Goal: Task Accomplishment & Management: Complete application form

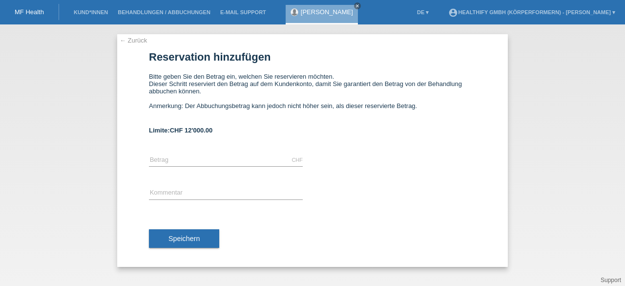
click at [125, 42] on link "← Zurück" at bounding box center [133, 40] width 27 height 7
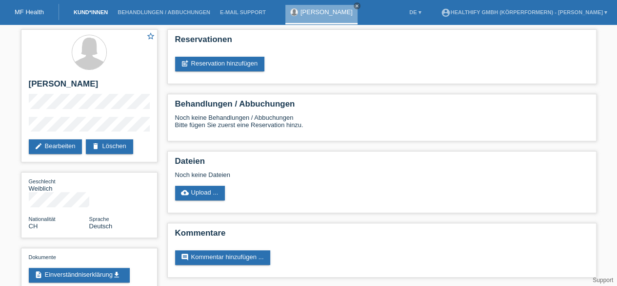
click at [89, 15] on link "Kund*innen" at bounding box center [91, 12] width 44 height 6
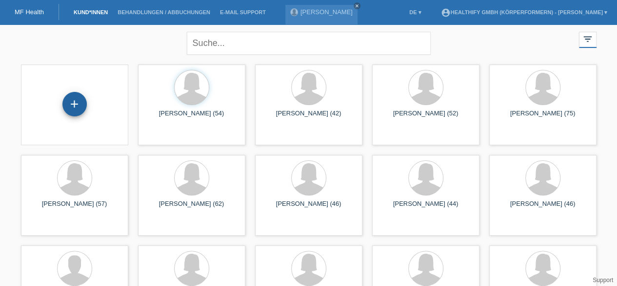
click at [75, 101] on div "+" at bounding box center [74, 104] width 24 height 24
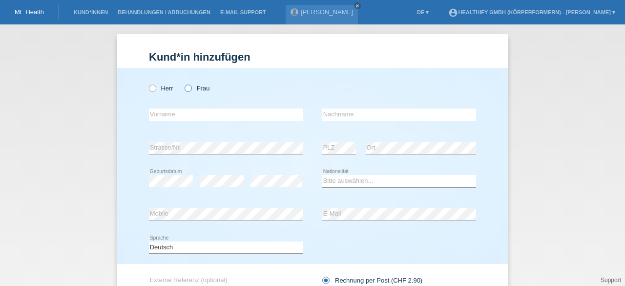
click at [183, 83] on icon at bounding box center [183, 83] width 0 height 0
click at [184, 88] on input "Frau" at bounding box center [187, 87] width 6 height 6
radio input "true"
click at [177, 118] on input "text" at bounding box center [226, 114] width 154 height 12
type input "[PERSON_NAME]"
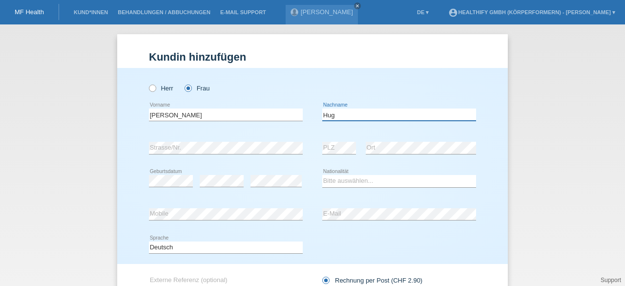
type input "Hug"
click at [349, 181] on select "Bitte auswählen... Schweiz Deutschland Liechtenstein Österreich ------------ Af…" at bounding box center [399, 181] width 154 height 12
select select "CH"
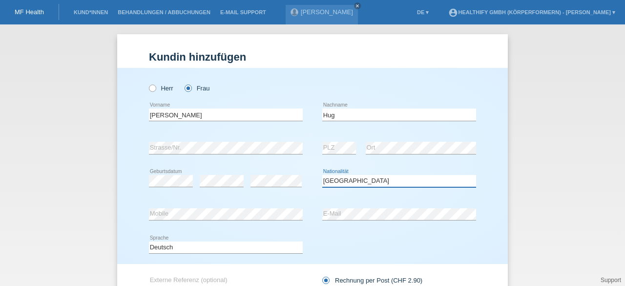
click at [322, 175] on select "Bitte auswählen... Schweiz Deutschland Liechtenstein Österreich ------------ Af…" at bounding box center [399, 181] width 154 height 12
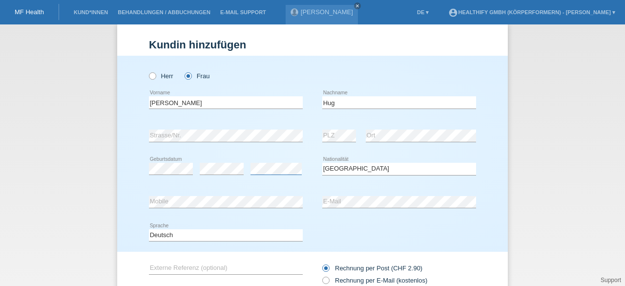
scroll to position [64, 0]
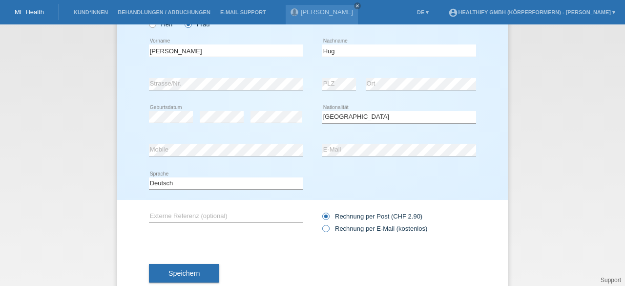
click at [326, 230] on label "Rechnung per E-Mail (kostenlos)" at bounding box center [374, 228] width 105 height 7
click at [326, 230] on input "Rechnung per E-Mail (kostenlos)" at bounding box center [325, 231] width 6 height 12
radio input "true"
click at [204, 273] on button "Speichern" at bounding box center [184, 273] width 70 height 19
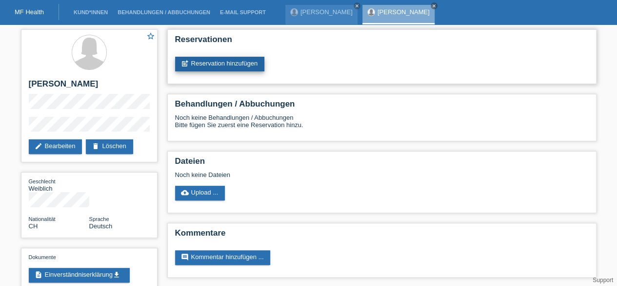
click at [221, 66] on link "post_add Reservation hinzufügen" at bounding box center [220, 64] width 90 height 15
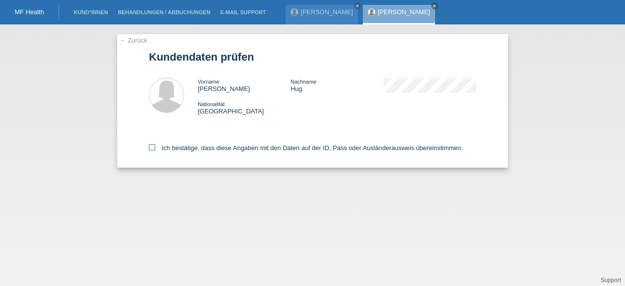
click at [150, 151] on label "Ich bestätige, dass diese Angaben mit den Daten auf der ID, Pass oder Ausländer…" at bounding box center [306, 147] width 314 height 7
click at [150, 150] on input "Ich bestätige, dass diese Angaben mit den Daten auf der ID, Pass oder Ausländer…" at bounding box center [152, 147] width 6 height 6
checkbox input "true"
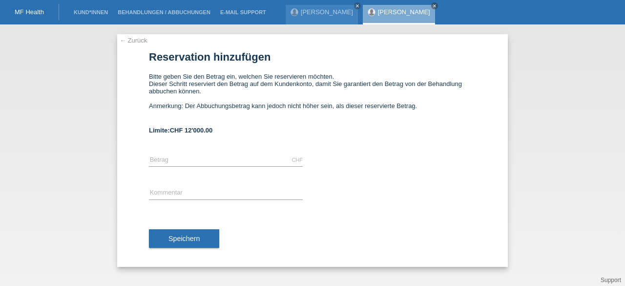
click at [26, 11] on link "MF Health" at bounding box center [29, 11] width 29 height 7
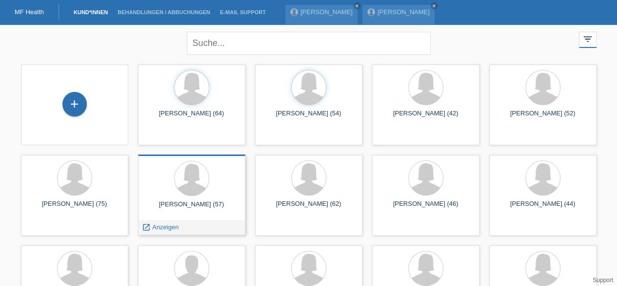
click at [186, 197] on div "[PERSON_NAME] (57) launch Anzeigen" at bounding box center [191, 194] width 107 height 81
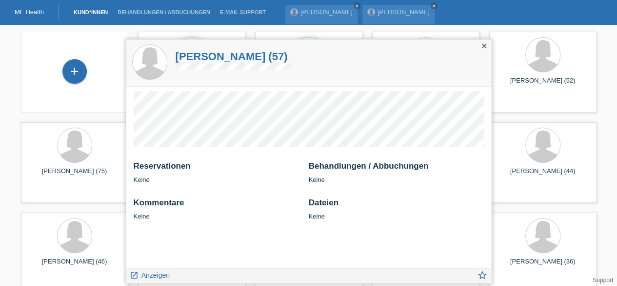
scroll to position [37, 0]
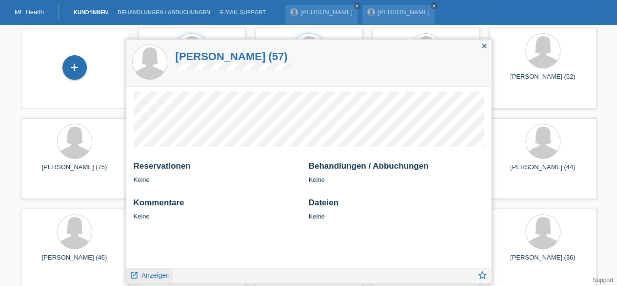
click at [143, 274] on span "Anzeigen" at bounding box center [156, 275] width 28 height 8
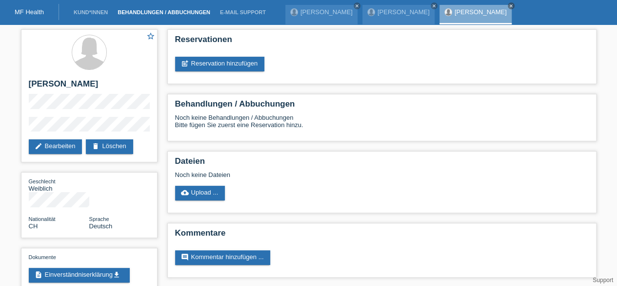
click at [155, 13] on link "Behandlungen / Abbuchungen" at bounding box center [164, 12] width 102 height 6
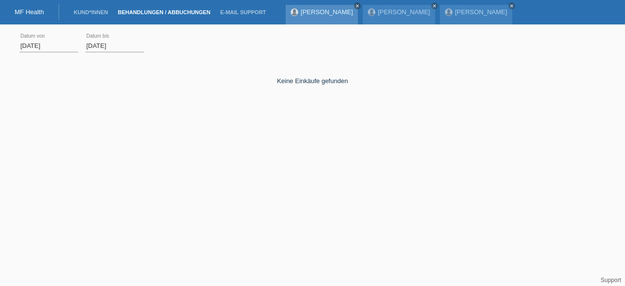
click at [355, 5] on icon "close" at bounding box center [357, 5] width 5 height 5
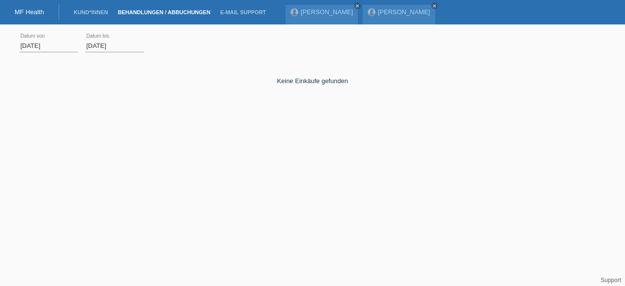
click at [354, 5] on link "close" at bounding box center [357, 5] width 7 height 7
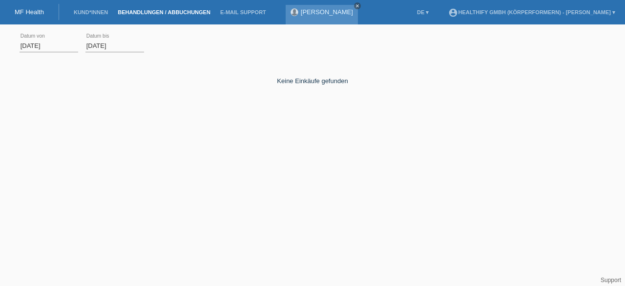
click at [359, 6] on icon "close" at bounding box center [357, 5] width 5 height 5
click at [30, 12] on link "MF Health" at bounding box center [29, 11] width 29 height 7
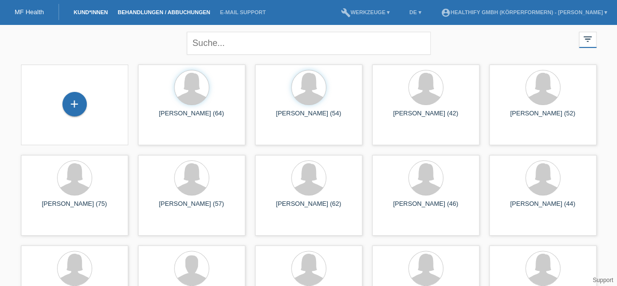
click at [179, 13] on link "Behandlungen / Abbuchungen" at bounding box center [164, 12] width 102 height 6
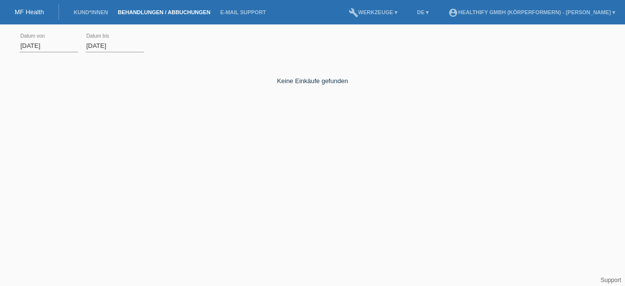
click at [27, 44] on input "[DATE]" at bounding box center [49, 46] width 59 height 12
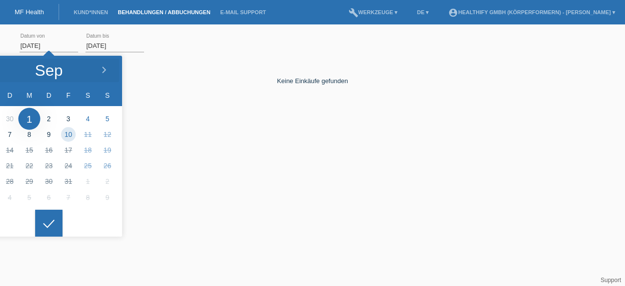
type input "[DATE]"
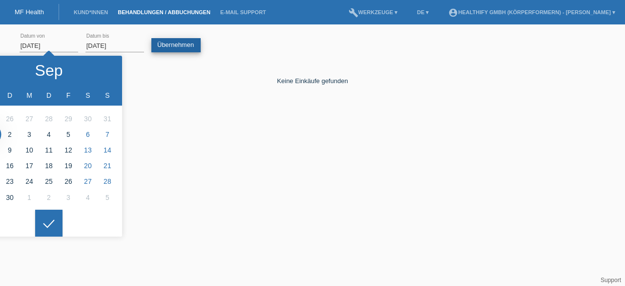
click at [182, 49] on link "Übernehmen" at bounding box center [175, 45] width 49 height 14
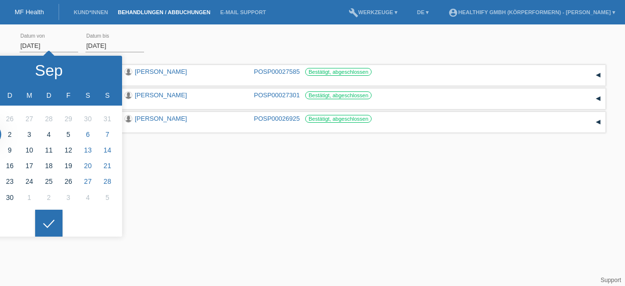
click at [176, 160] on html "MF Health Kund*innen Behandlungen / Abbuchungen E-Mail Support menu account_cir…" at bounding box center [312, 80] width 625 height 160
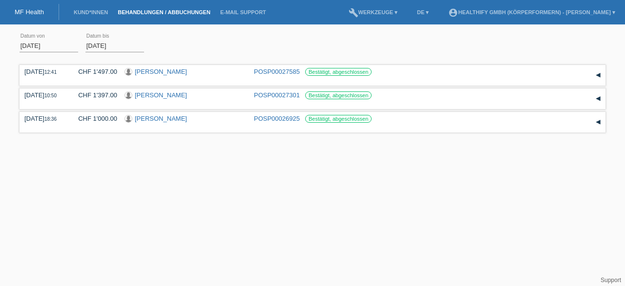
click at [30, 9] on link "MF Health" at bounding box center [29, 11] width 29 height 7
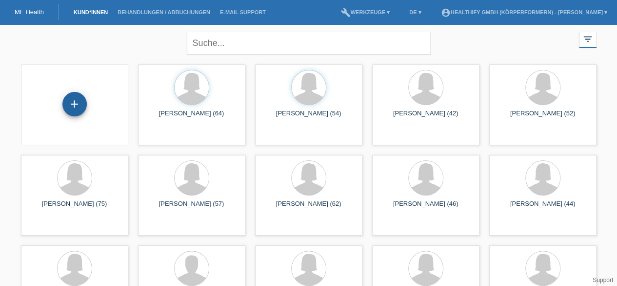
click at [76, 104] on div "+" at bounding box center [74, 104] width 24 height 24
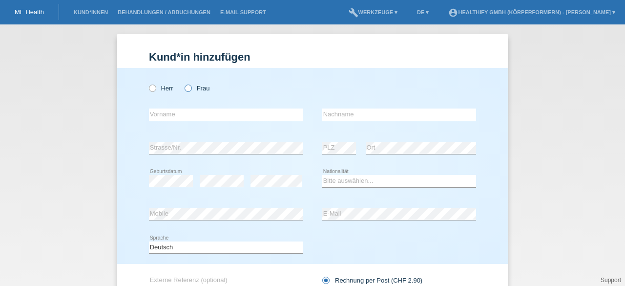
click at [191, 88] on label "Frau" at bounding box center [196, 87] width 25 height 7
click at [191, 88] on input "Frau" at bounding box center [187, 87] width 6 height 6
radio input "true"
click at [177, 116] on input "text" at bounding box center [226, 114] width 154 height 12
type input "[PERSON_NAME]"
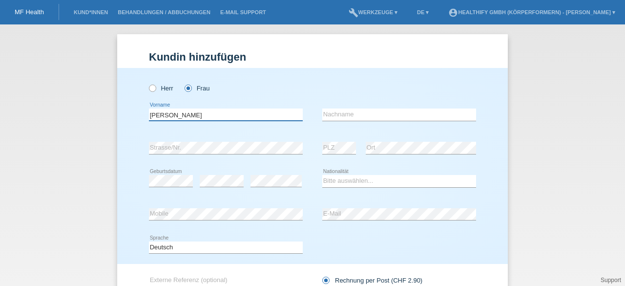
type input "[PERSON_NAME]"
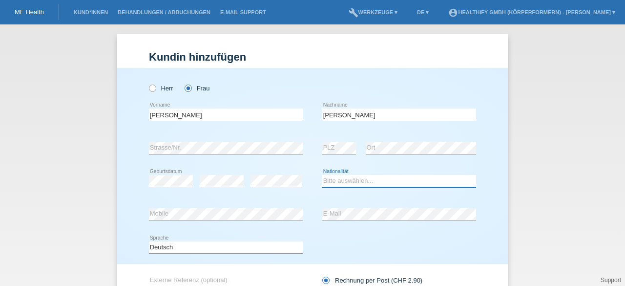
select select "CH"
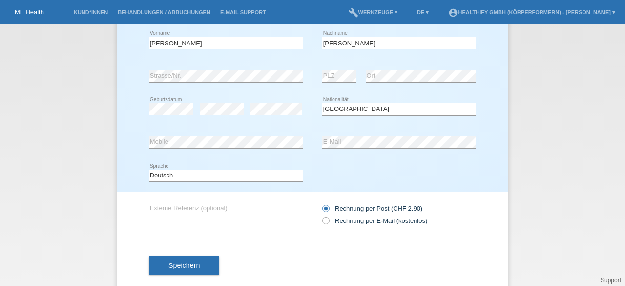
scroll to position [72, 0]
click at [321, 215] on icon at bounding box center [321, 215] width 0 height 0
click at [322, 222] on input "Rechnung per E-Mail (kostenlos)" at bounding box center [325, 222] width 6 height 12
radio input "true"
click at [199, 268] on button "Speichern" at bounding box center [184, 264] width 70 height 19
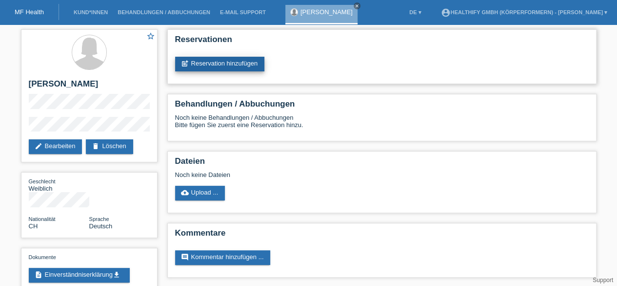
click at [207, 65] on link "post_add Reservation hinzufügen" at bounding box center [220, 64] width 90 height 15
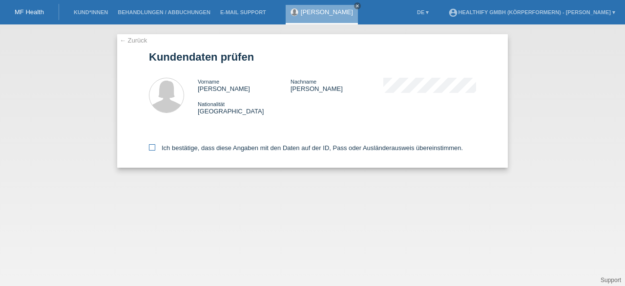
click at [154, 144] on icon at bounding box center [152, 147] width 6 height 6
click at [154, 144] on input "Ich bestätige, dass diese Angaben mit den Daten auf der ID, Pass oder Ausländer…" at bounding box center [152, 147] width 6 height 6
checkbox input "true"
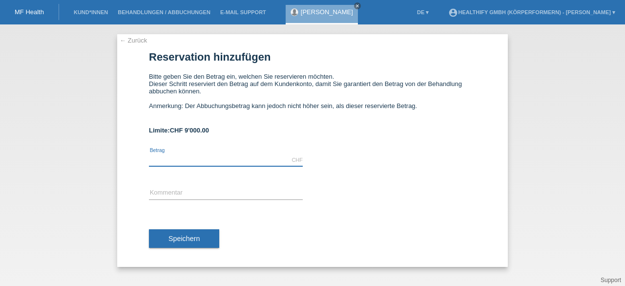
click at [168, 160] on input "text" at bounding box center [226, 160] width 154 height 12
type input "2156.90"
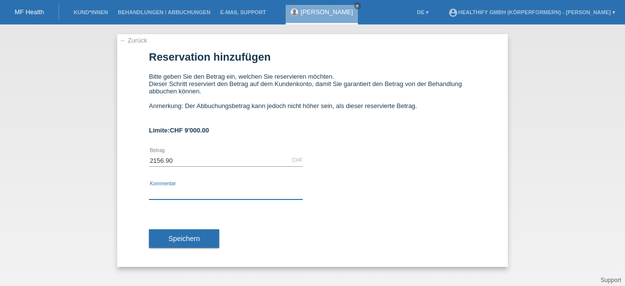
click at [194, 191] on input "text" at bounding box center [226, 193] width 154 height 12
type input "12 monats abo"
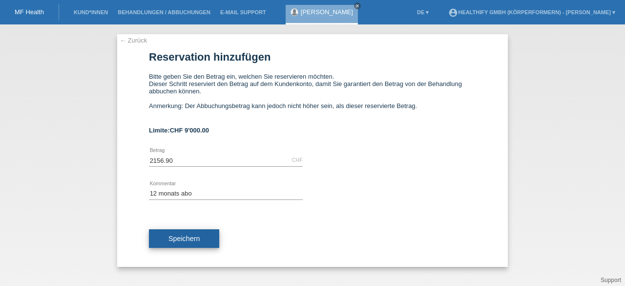
click at [196, 236] on span "Speichern" at bounding box center [183, 238] width 31 height 8
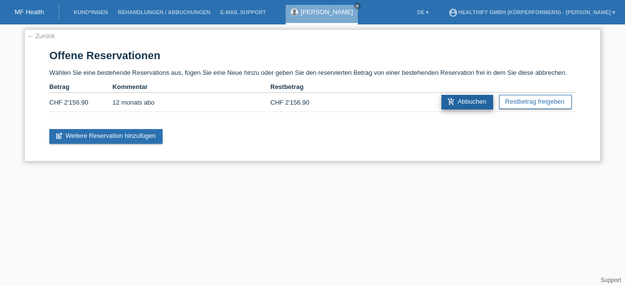
click at [476, 106] on link "add_shopping_cart Abbuchen" at bounding box center [467, 102] width 52 height 15
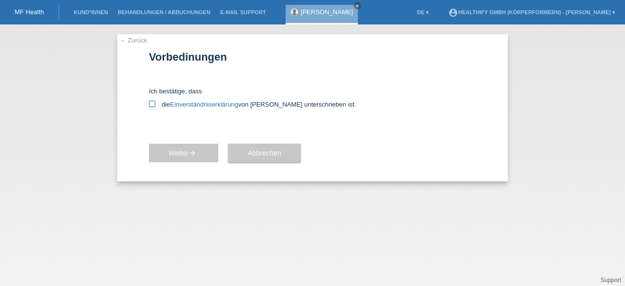
click at [149, 103] on icon at bounding box center [152, 104] width 6 height 6
click at [149, 103] on input "die Einverständniserklärung von der Kundin unterschrieben ist." at bounding box center [152, 104] width 6 height 6
checkbox input "true"
click at [184, 149] on span "Weiter arrow_forward" at bounding box center [183, 153] width 30 height 8
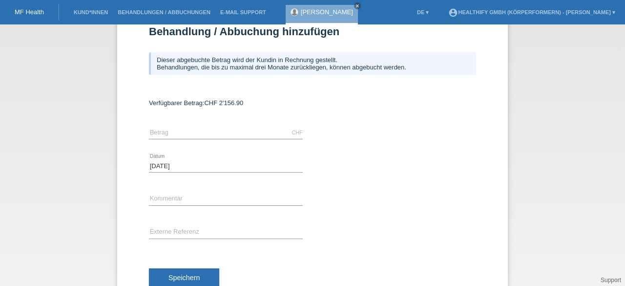
scroll to position [26, 0]
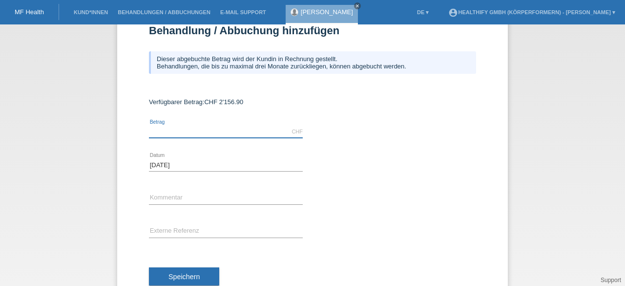
click at [173, 129] on input "text" at bounding box center [226, 131] width 154 height 12
type input "2157.00"
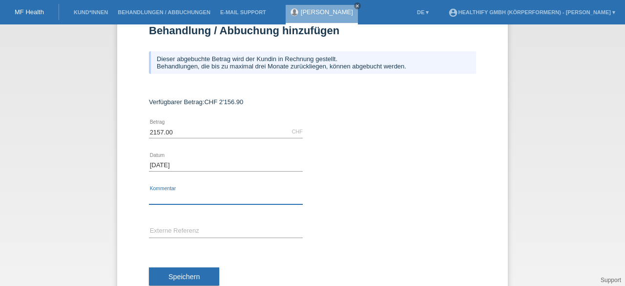
click at [171, 199] on input "text" at bounding box center [226, 198] width 154 height 12
type input "12 monats abo"
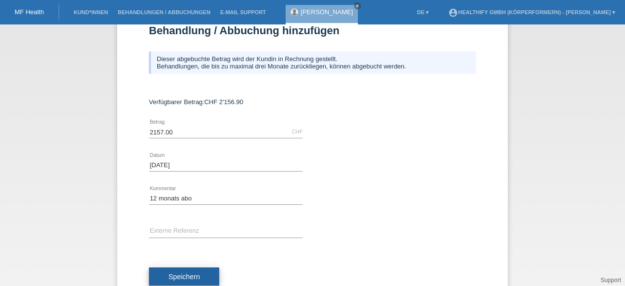
click at [169, 275] on span "Speichern" at bounding box center [183, 276] width 31 height 8
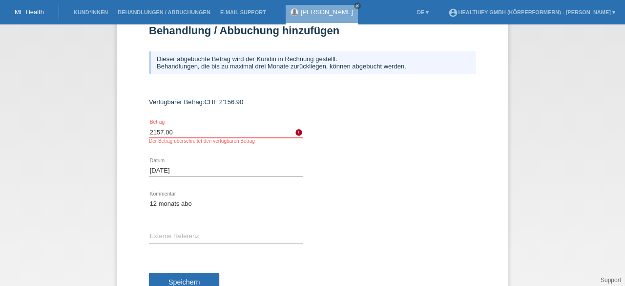
click at [237, 126] on input "2157.00" at bounding box center [226, 131] width 154 height 12
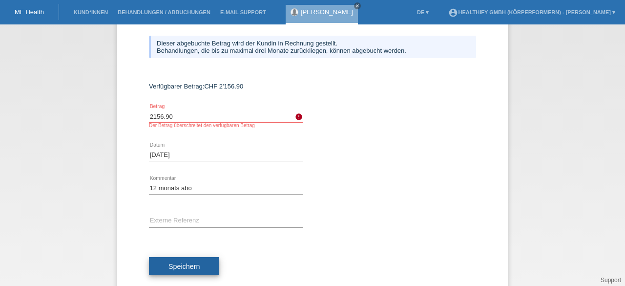
type input "2156.90"
click at [179, 263] on span "Speichern" at bounding box center [183, 266] width 31 height 8
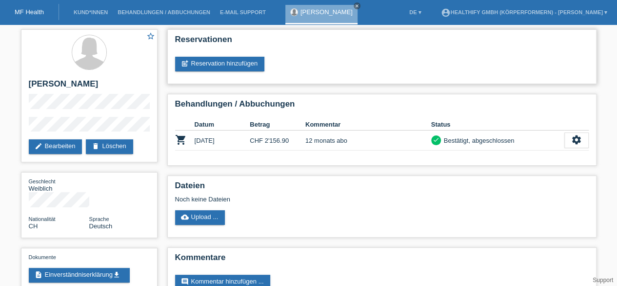
drag, startPoint x: 153, startPoint y: 144, endPoint x: 316, endPoint y: 75, distance: 176.7
click at [316, 75] on div "Reservationen post_add Reservation hinzufügen" at bounding box center [381, 56] width 429 height 55
click at [19, 8] on link "MF Health" at bounding box center [29, 11] width 29 height 7
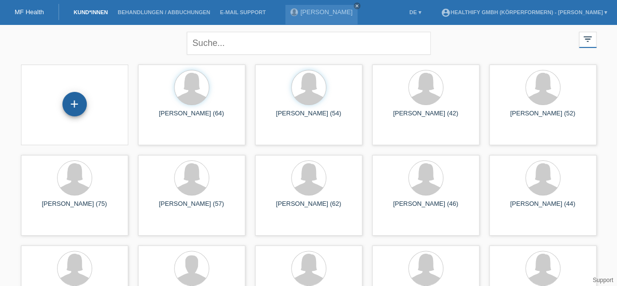
click at [74, 99] on div "+" at bounding box center [74, 104] width 24 height 24
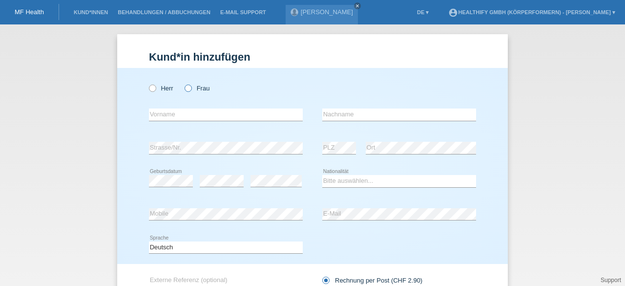
click at [183, 83] on icon at bounding box center [183, 83] width 0 height 0
click at [185, 91] on input "Frau" at bounding box center [187, 87] width 6 height 6
radio input "true"
click at [173, 109] on input "text" at bounding box center [226, 114] width 154 height 12
type input "Zanolari"
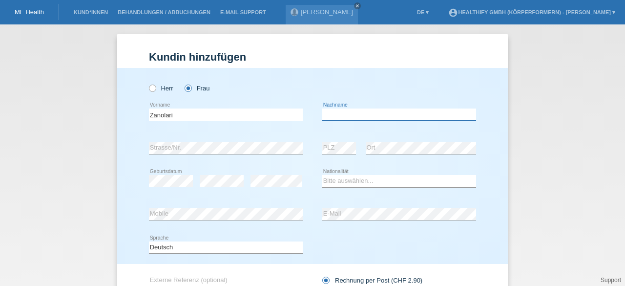
click at [329, 113] on input "text" at bounding box center [399, 114] width 154 height 12
type input "m"
type input "Myrtha"
click at [225, 154] on icon at bounding box center [226, 154] width 154 height 0
click at [339, 181] on select "Bitte auswählen... Schweiz Deutschland Liechtenstein Österreich ------------ Af…" at bounding box center [399, 181] width 154 height 12
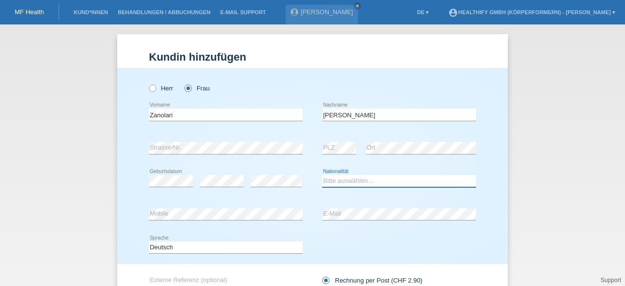
select select "CH"
click at [322, 175] on select "Bitte auswählen... Schweiz Deutschland Liechtenstein Österreich ------------ Af…" at bounding box center [399, 181] width 154 height 12
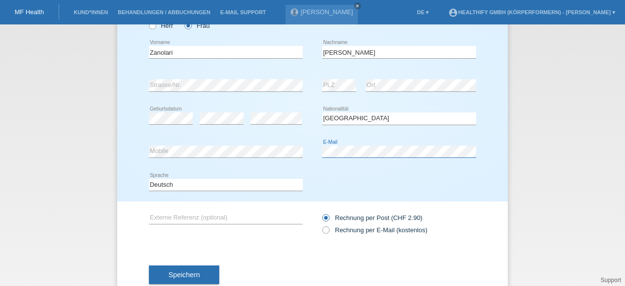
scroll to position [63, 0]
click at [321, 224] on icon at bounding box center [321, 224] width 0 height 0
click at [323, 227] on input "Rechnung per E-Mail (kostenlos)" at bounding box center [325, 231] width 6 height 12
radio input "true"
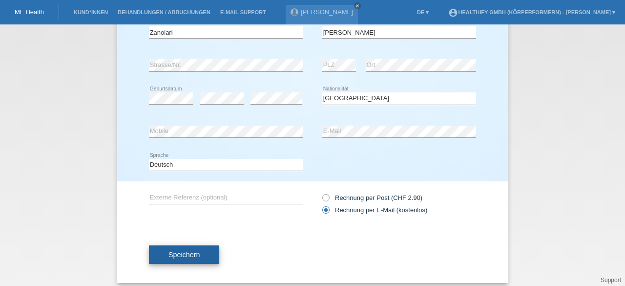
click at [173, 246] on button "Speichern" at bounding box center [184, 254] width 70 height 19
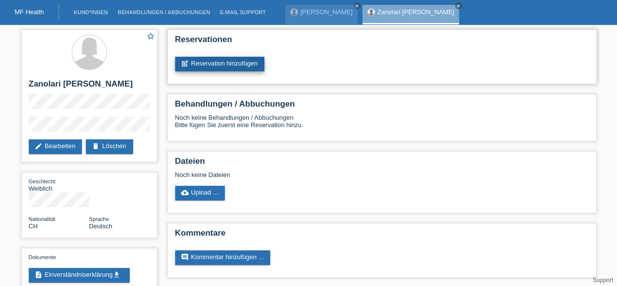
click at [221, 66] on link "post_add Reservation hinzufügen" at bounding box center [220, 64] width 90 height 15
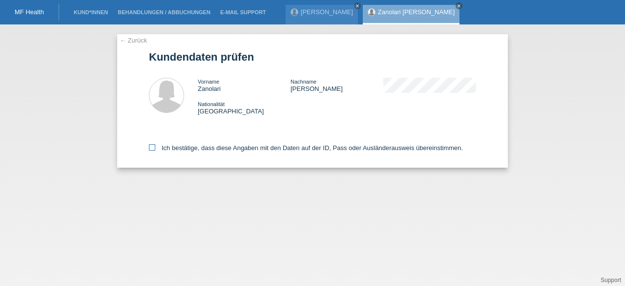
click at [149, 145] on icon at bounding box center [152, 147] width 6 height 6
click at [149, 145] on input "Ich bestätige, dass diese Angaben mit den Daten auf der ID, Pass oder Ausländer…" at bounding box center [152, 147] width 6 height 6
checkbox input "true"
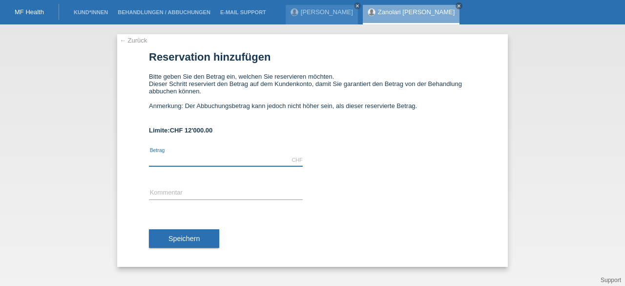
click at [228, 158] on input "text" at bounding box center [226, 160] width 154 height 12
type input "1497.00"
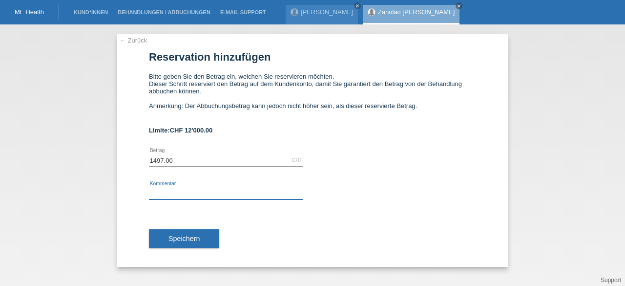
click at [190, 190] on input "text" at bounding box center [226, 193] width 154 height 12
type input "6 monats abo"
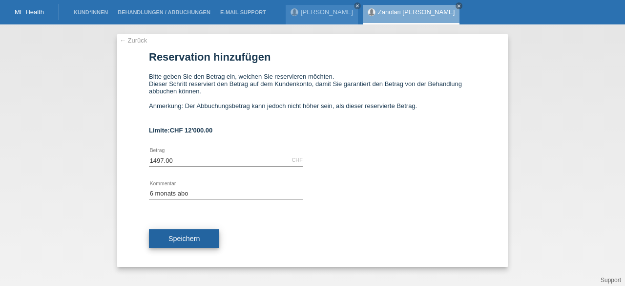
click at [175, 242] on span "Speichern" at bounding box center [183, 238] width 31 height 8
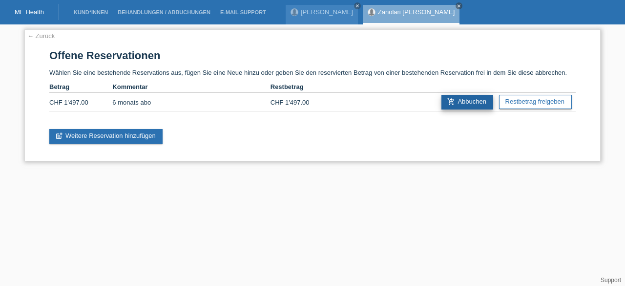
click at [472, 101] on link "add_shopping_cart Abbuchen" at bounding box center [467, 102] width 52 height 15
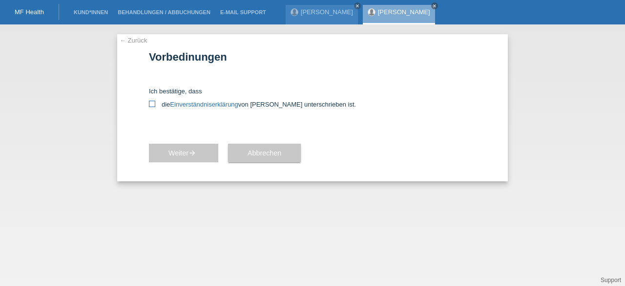
click at [152, 103] on icon at bounding box center [152, 104] width 6 height 6
click at [152, 103] on input "die Einverständniserklärung von der Kundin unterschrieben ist." at bounding box center [152, 104] width 6 height 6
checkbox input "true"
click at [177, 152] on span "Weiter arrow_forward" at bounding box center [183, 153] width 30 height 8
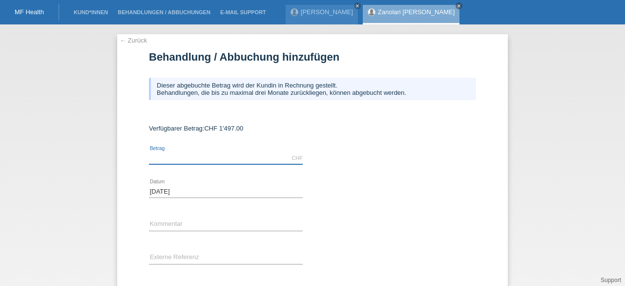
drag, startPoint x: 0, startPoint y: 0, endPoint x: 177, endPoint y: 152, distance: 232.9
click at [177, 152] on input "text" at bounding box center [226, 158] width 154 height 12
type input "1497.00"
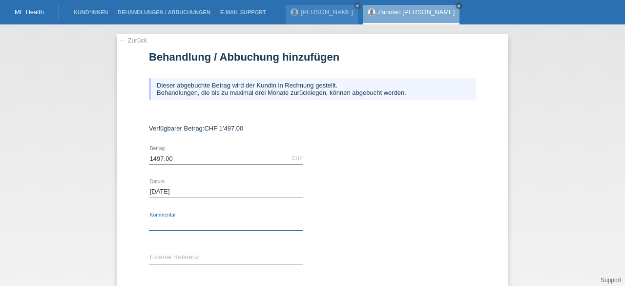
click at [173, 221] on input "text" at bounding box center [226, 224] width 154 height 12
type input "6 monats abo"
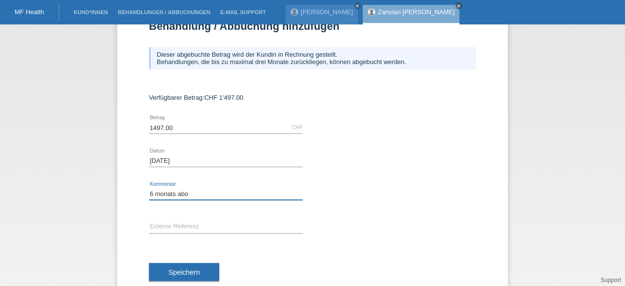
scroll to position [55, 0]
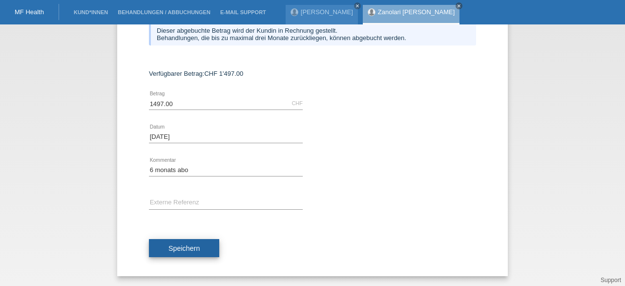
click at [178, 248] on span "Speichern" at bounding box center [183, 248] width 31 height 8
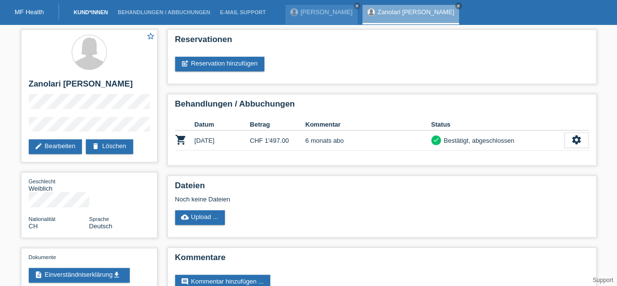
click at [80, 14] on link "Kund*innen" at bounding box center [91, 12] width 44 height 6
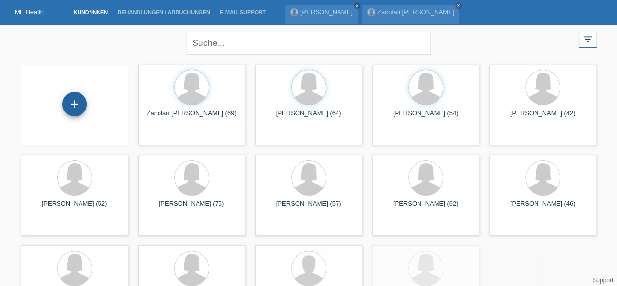
click at [85, 108] on div "+" at bounding box center [74, 104] width 24 height 24
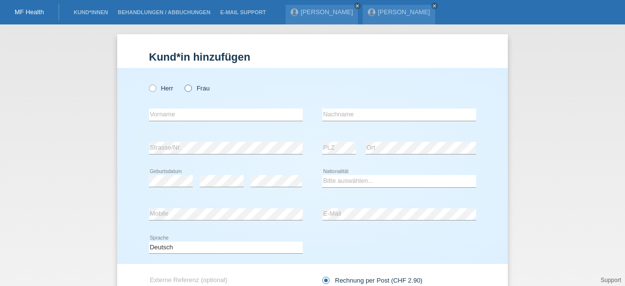
click at [183, 83] on icon at bounding box center [183, 83] width 0 height 0
click at [185, 89] on input "Frau" at bounding box center [187, 87] width 6 height 6
radio input "true"
click at [180, 112] on input "text" at bounding box center [226, 114] width 154 height 12
type input "Pfaffen"
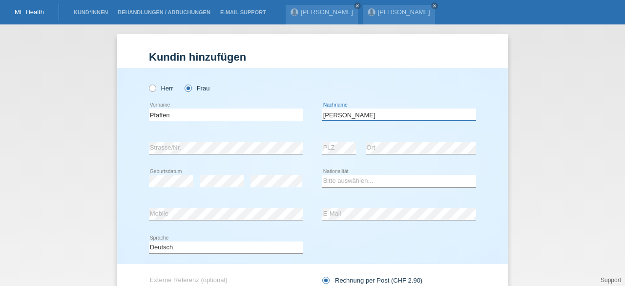
type input "[PERSON_NAME]"
select select "CH"
click at [213, 186] on icon at bounding box center [222, 186] width 44 height 0
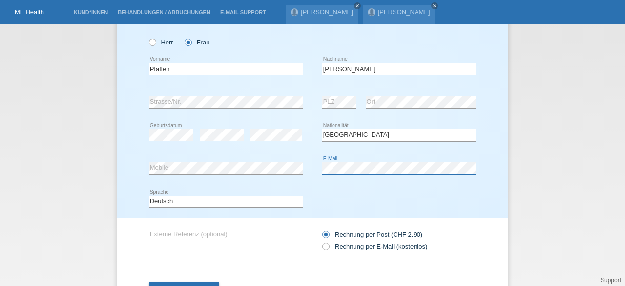
scroll to position [49, 0]
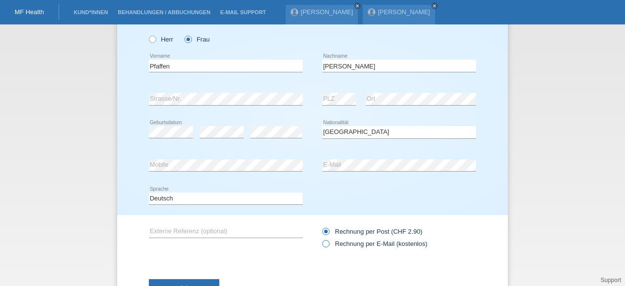
click at [321, 238] on icon at bounding box center [321, 238] width 0 height 0
click at [323, 245] on input "Rechnung per E-Mail (kostenlos)" at bounding box center [325, 246] width 6 height 12
radio input "true"
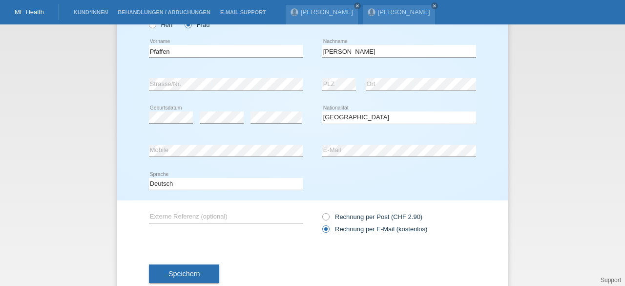
scroll to position [74, 0]
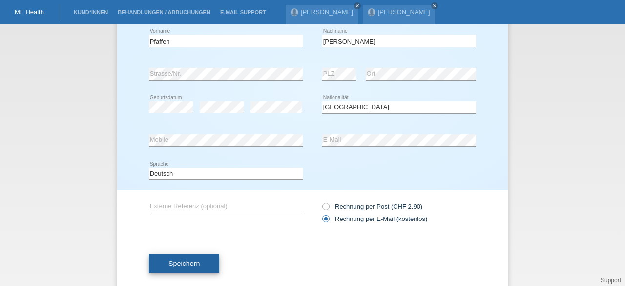
click at [187, 261] on span "Speichern" at bounding box center [183, 263] width 31 height 8
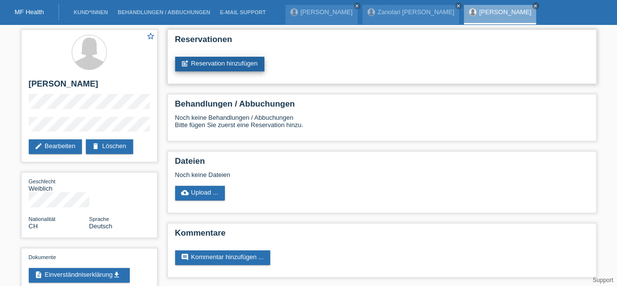
click at [216, 65] on link "post_add Reservation hinzufügen" at bounding box center [220, 64] width 90 height 15
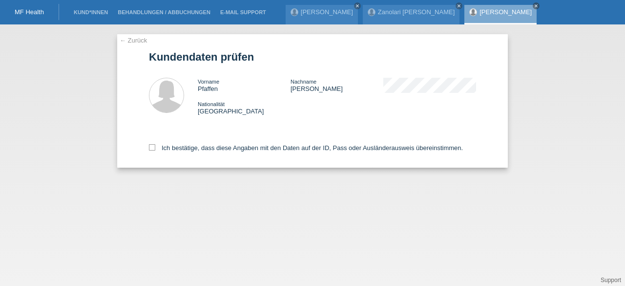
click at [123, 40] on link "← Zurück" at bounding box center [133, 40] width 27 height 7
click at [122, 37] on link "← Zurück" at bounding box center [133, 40] width 27 height 7
click at [34, 13] on link "MF Health" at bounding box center [29, 11] width 29 height 7
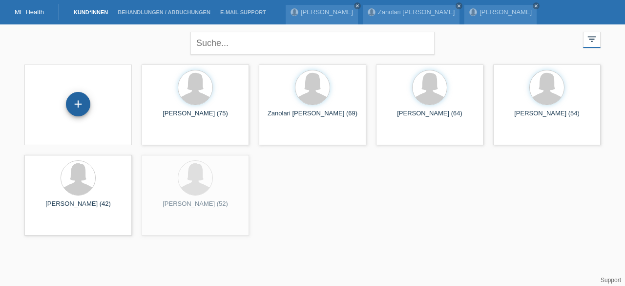
click at [78, 108] on div "+" at bounding box center [78, 104] width 24 height 24
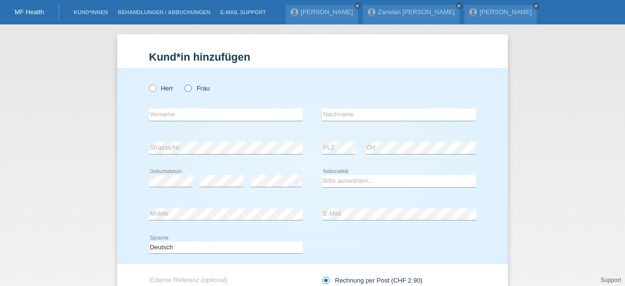
click at [183, 83] on icon at bounding box center [183, 83] width 0 height 0
click at [184, 90] on input "Frau" at bounding box center [187, 87] width 6 height 6
radio input "true"
click at [174, 111] on input "text" at bounding box center [226, 114] width 154 height 12
type input "Ursula"
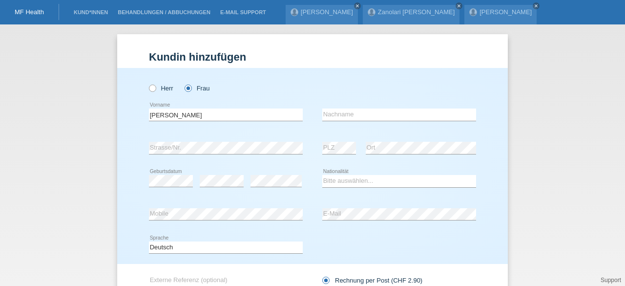
click at [318, 115] on div "Ursula error Vorname error Nachname" at bounding box center [312, 114] width 327 height 33
click at [322, 115] on input "text" at bounding box center [399, 114] width 154 height 12
type input "Pfaffen"
select select "CH"
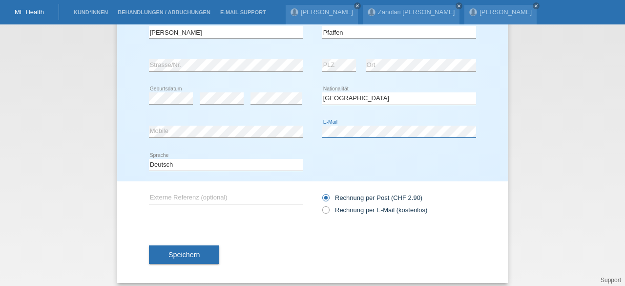
scroll to position [86, 0]
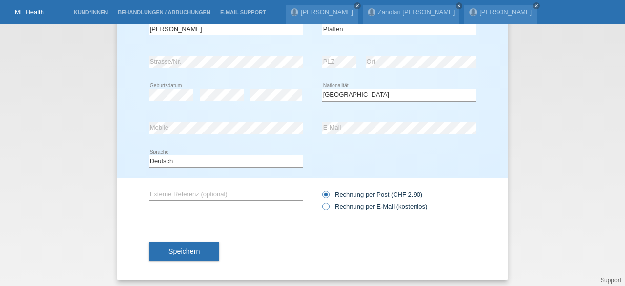
click at [321, 201] on icon at bounding box center [321, 201] width 0 height 0
click at [322, 204] on input "Rechnung per E-Mail (kostenlos)" at bounding box center [325, 209] width 6 height 12
radio input "true"
click at [197, 249] on button "Speichern" at bounding box center [184, 251] width 70 height 19
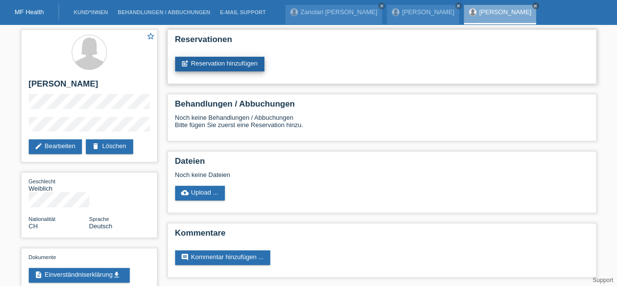
click at [221, 71] on link "post_add Reservation hinzufügen" at bounding box center [220, 64] width 90 height 15
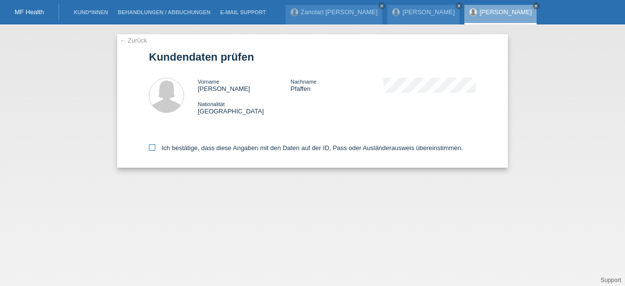
click at [149, 148] on icon at bounding box center [152, 147] width 6 height 6
click at [149, 148] on input "Ich bestätige, dass diese Angaben mit den Daten auf der ID, Pass oder Ausländer…" at bounding box center [152, 147] width 6 height 6
checkbox input "true"
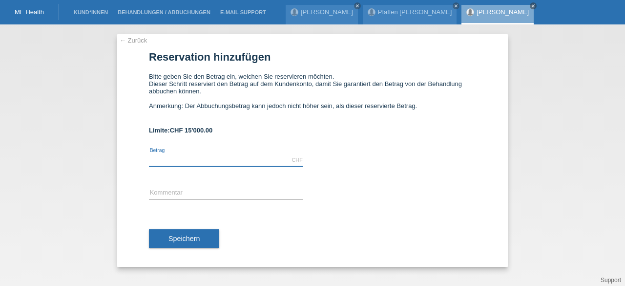
click at [162, 161] on input "text" at bounding box center [226, 160] width 154 height 12
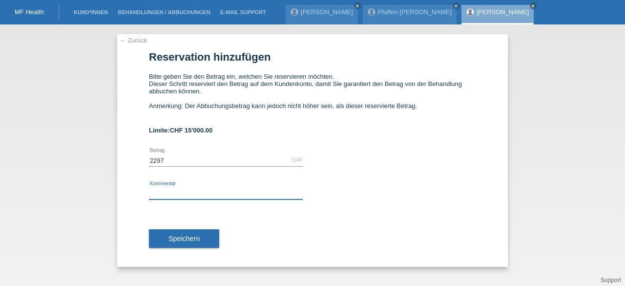
type input "2297.00"
click at [165, 191] on input "text" at bounding box center [226, 193] width 154 height 12
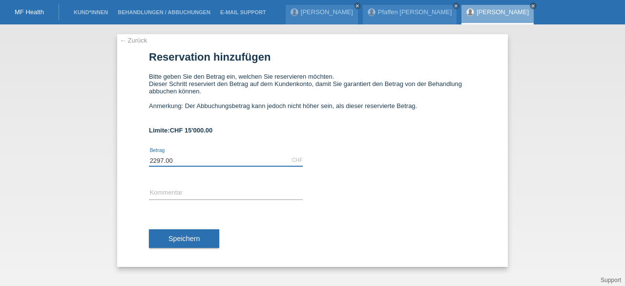
drag, startPoint x: 178, startPoint y: 163, endPoint x: 143, endPoint y: 165, distance: 35.2
click at [143, 165] on div "← Zurück Reservation hinzufügen Bitte geben Sie den Betrag ein, welchen Sie res…" at bounding box center [312, 150] width 390 height 232
click at [181, 158] on input "text" at bounding box center [226, 160] width 154 height 12
type input "1497.00"
click at [185, 193] on input "text" at bounding box center [226, 193] width 154 height 12
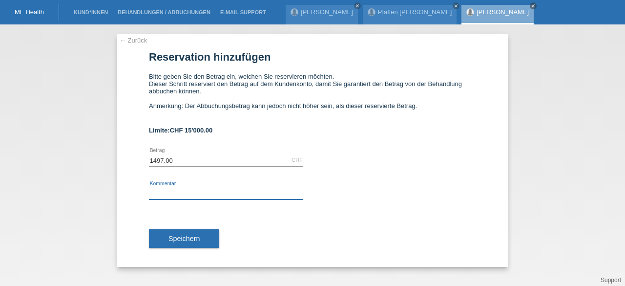
type input "6 monats abo"
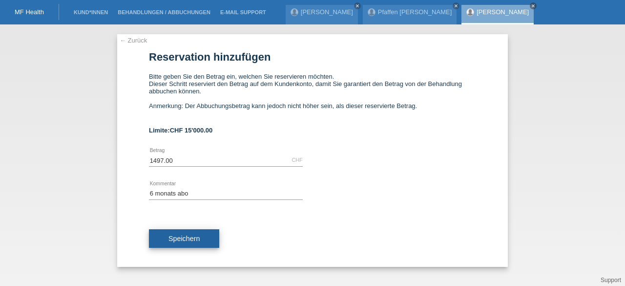
click at [191, 233] on button "Speichern" at bounding box center [184, 238] width 70 height 19
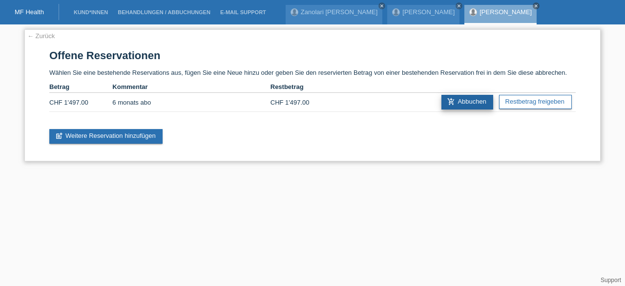
click at [458, 101] on link "add_shopping_cart Abbuchen" at bounding box center [467, 102] width 52 height 15
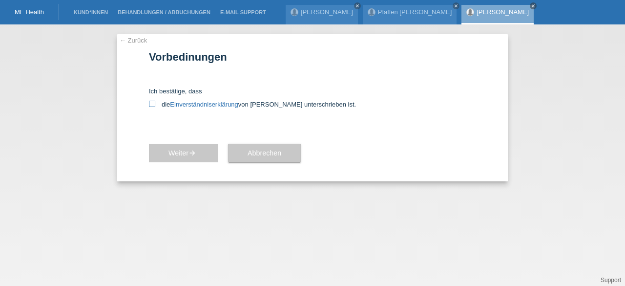
click at [152, 102] on icon at bounding box center [152, 104] width 6 height 6
click at [152, 102] on input "die Einverständniserklärung von der Kundin unterschrieben ist." at bounding box center [152, 104] width 6 height 6
checkbox input "true"
click at [185, 152] on span "Weiter arrow_forward" at bounding box center [183, 153] width 30 height 8
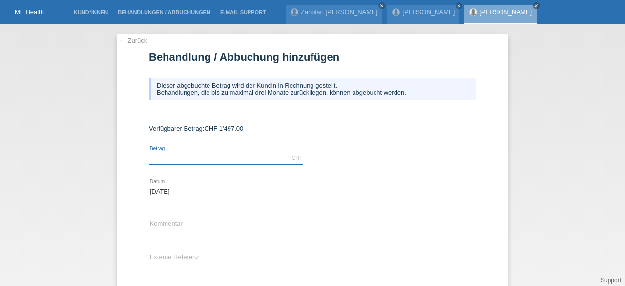
drag, startPoint x: 0, startPoint y: 0, endPoint x: 185, endPoint y: 152, distance: 239.6
click at [185, 152] on input "text" at bounding box center [226, 158] width 154 height 12
type input "1497.00"
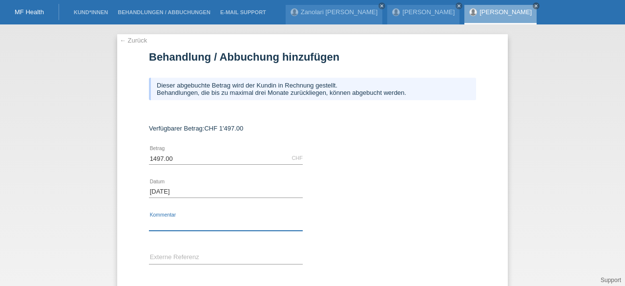
click at [163, 225] on input "text" at bounding box center [226, 224] width 154 height 12
type input "6 monats abo"
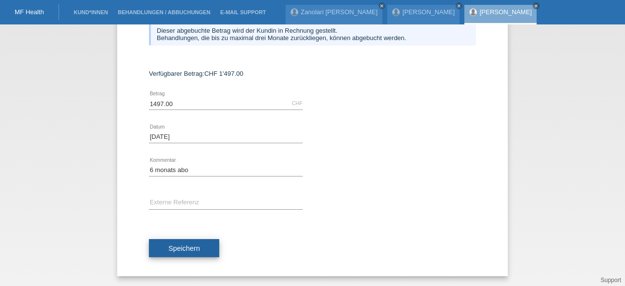
click at [180, 241] on button "Speichern" at bounding box center [184, 248] width 70 height 19
